Goal: Information Seeking & Learning: Learn about a topic

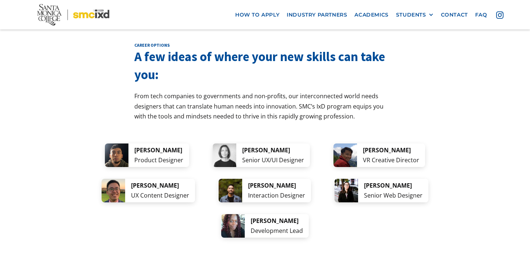
scroll to position [1421, 0]
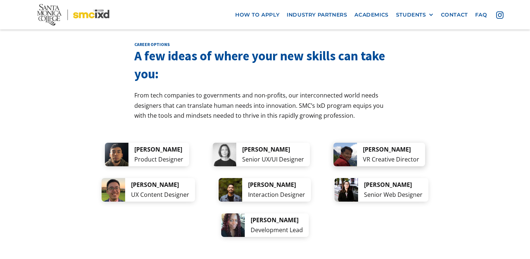
click at [409, 155] on div "VR Creative Director" at bounding box center [391, 160] width 56 height 10
click at [303, 225] on div "Development Lead" at bounding box center [277, 230] width 52 height 10
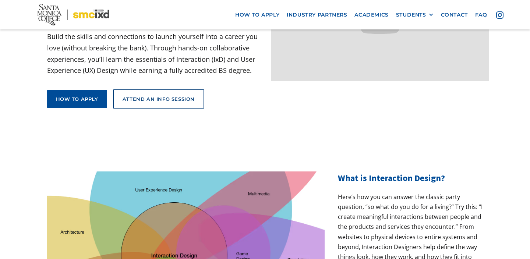
scroll to position [0, 0]
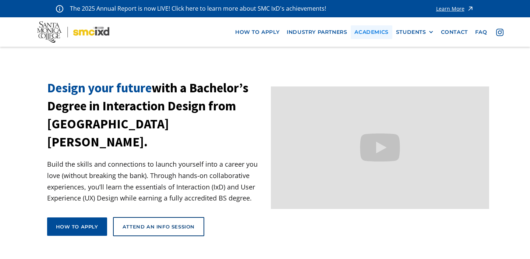
click at [385, 29] on link "Academics" at bounding box center [371, 32] width 41 height 14
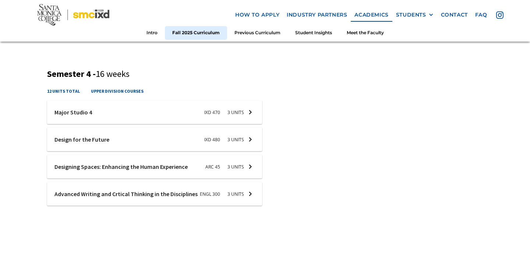
scroll to position [805, 0]
click at [365, 35] on link "Meet the Faculty" at bounding box center [366, 33] width 52 height 14
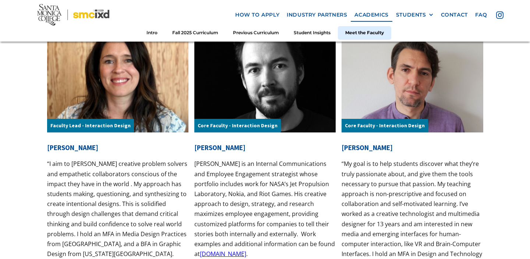
scroll to position [2328, 0]
